Goal: Task Accomplishment & Management: Manage account settings

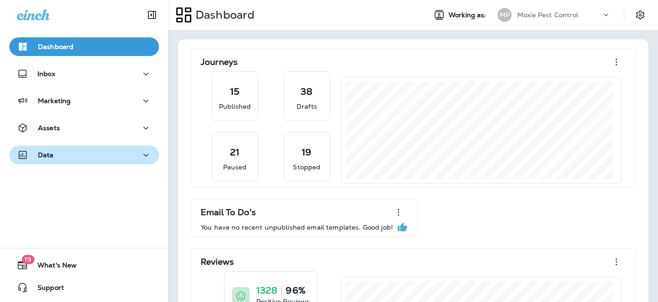
click at [122, 162] on button "Data" at bounding box center [84, 155] width 150 height 19
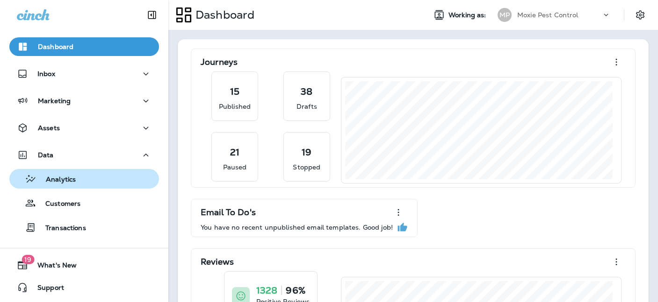
click at [112, 185] on div "Analytics" at bounding box center [84, 179] width 142 height 14
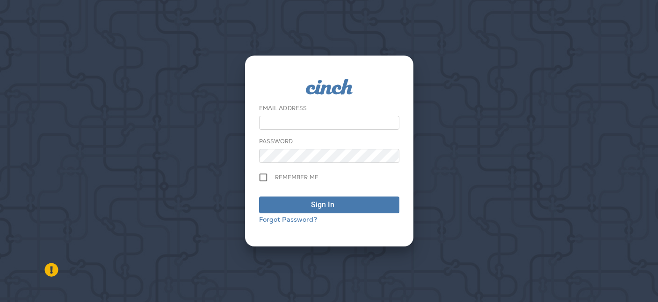
type input "**********"
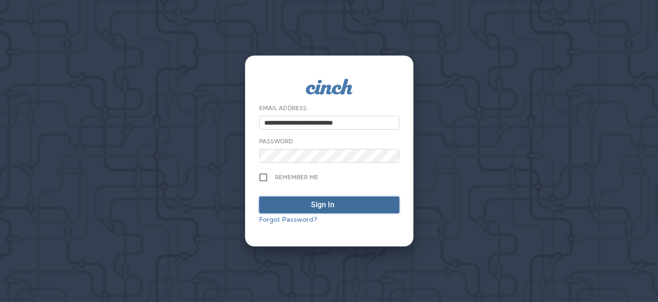
click at [373, 201] on span "Sign In" at bounding box center [329, 205] width 130 height 11
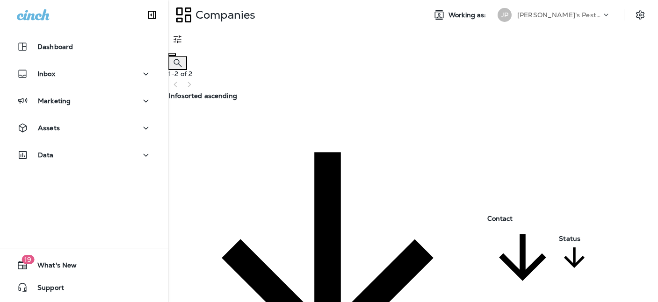
click at [568, 17] on p "[PERSON_NAME]'s Pest Control - [GEOGRAPHIC_DATA]" at bounding box center [559, 14] width 84 height 7
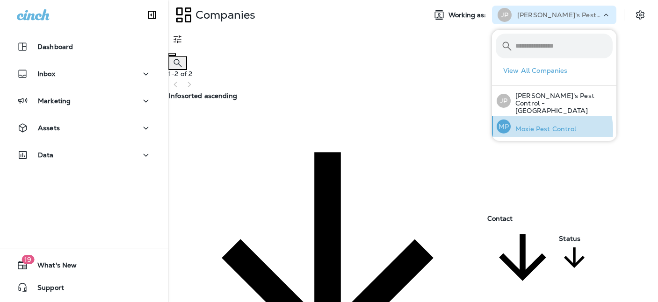
click at [540, 125] on p "Moxie Pest Control" at bounding box center [543, 128] width 66 height 7
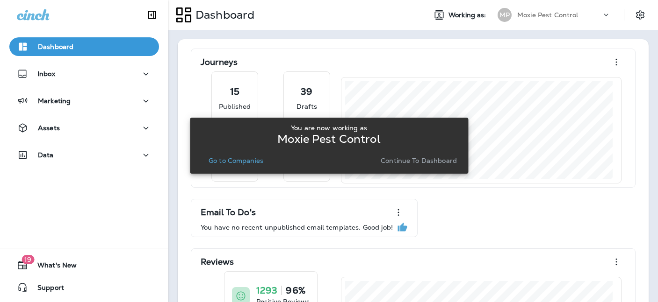
click at [419, 162] on p "Continue to Dashboard" at bounding box center [418, 160] width 76 height 7
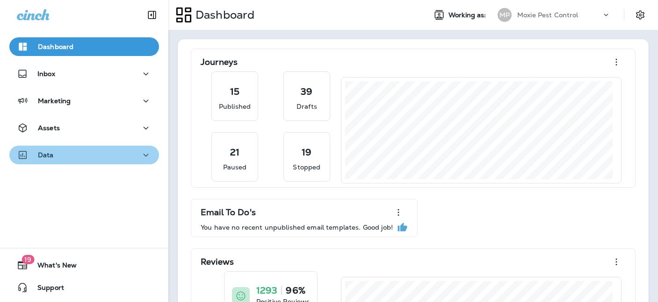
click at [115, 153] on div "Data" at bounding box center [84, 156] width 135 height 12
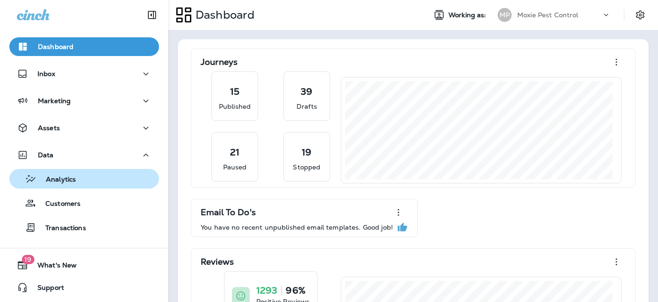
click at [108, 186] on div "Analytics" at bounding box center [84, 179] width 142 height 14
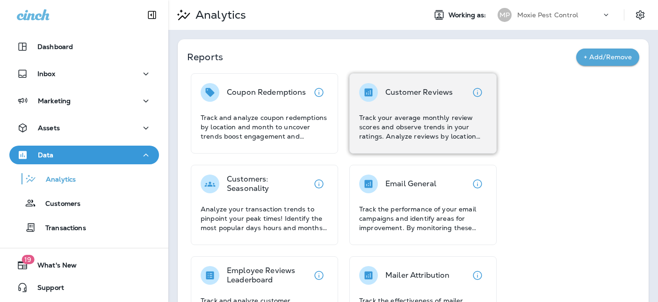
click at [438, 138] on p "Track your average monthly review scores and observe trends in your ratings. An…" at bounding box center [423, 127] width 128 height 28
